Goal: Check status

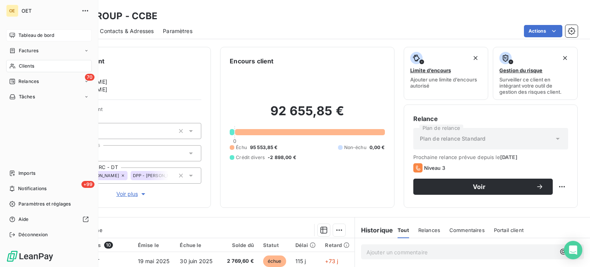
click at [34, 37] on span "Tableau de bord" at bounding box center [36, 35] width 36 height 7
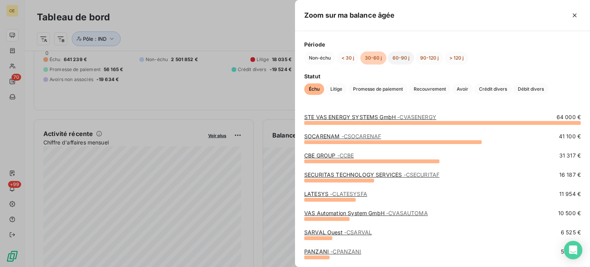
click at [398, 60] on button "60-90 j" at bounding box center [401, 57] width 26 height 13
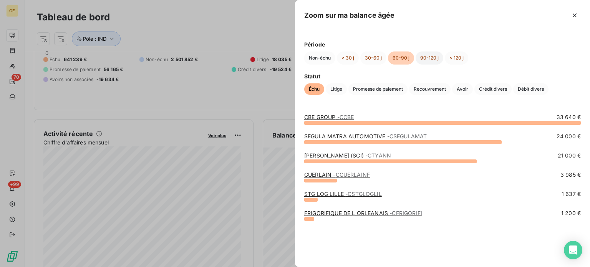
click at [428, 56] on button "90-120 j" at bounding box center [430, 57] width 28 height 13
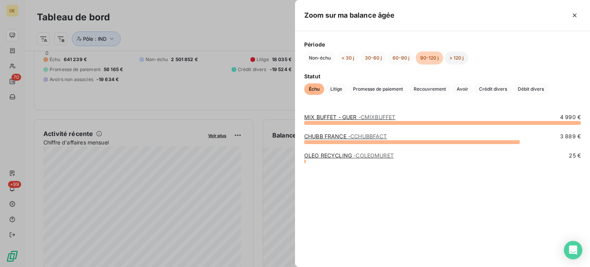
click at [455, 56] on button "> 120 j" at bounding box center [456, 57] width 23 height 13
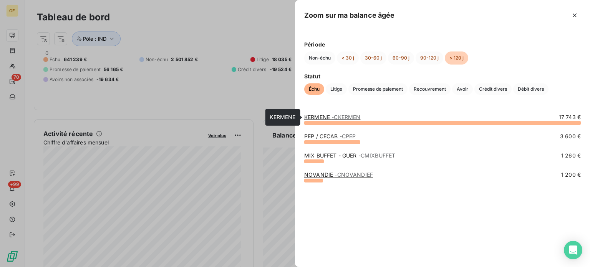
click at [340, 118] on span "- CKERMEN" at bounding box center [346, 117] width 29 height 7
